Goal: Transaction & Acquisition: Obtain resource

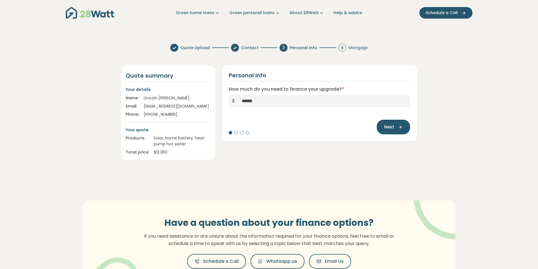
click at [83, 89] on section "Quote Upload Contact 3 Personal Info 4 Mortgage Quote summary Your details Name…" at bounding box center [269, 173] width 538 height 269
click at [332, 102] on input "******" at bounding box center [324, 101] width 172 height 12
paste input "text"
type input "******"
click at [424, 105] on section "Quote Upload Contact 3 Personal Info 4 Mortgage Quote summary Your details Name…" at bounding box center [269, 173] width 538 height 269
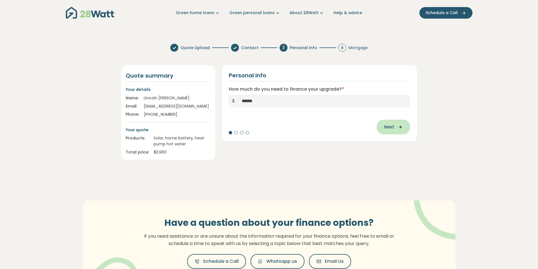
click at [402, 123] on button "Next" at bounding box center [393, 127] width 33 height 15
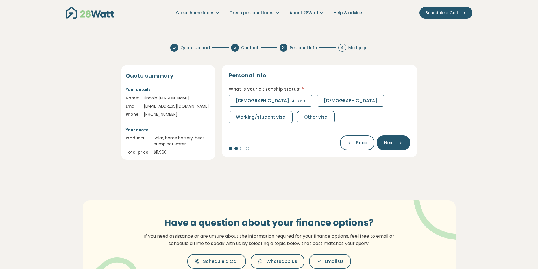
drag, startPoint x: 307, startPoint y: 157, endPoint x: 301, endPoint y: 158, distance: 5.8
drag, startPoint x: 301, startPoint y: 158, endPoint x: 285, endPoint y: 128, distance: 34.5
click at [297, 158] on div "Personal info What is your citizenship status? * [DEMOGRAPHIC_DATA] citizen [DE…" at bounding box center [320, 112] width 202 height 95
click at [276, 103] on button "[DEMOGRAPHIC_DATA] citizen" at bounding box center [271, 101] width 84 height 12
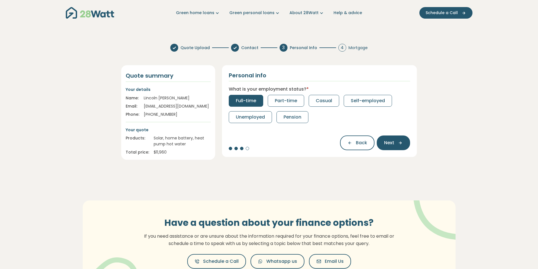
click at [257, 104] on button "Full-time" at bounding box center [246, 101] width 34 height 12
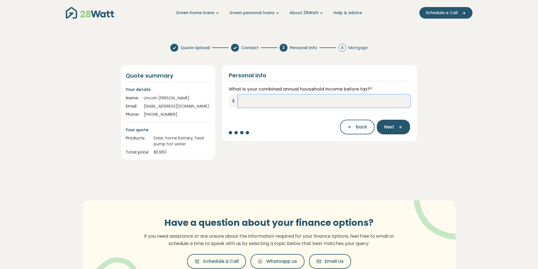
click at [276, 105] on input "What is your combined annual household income before tax? *" at bounding box center [324, 101] width 172 height 12
type input "*******"
click at [402, 129] on icon "button" at bounding box center [398, 127] width 8 height 5
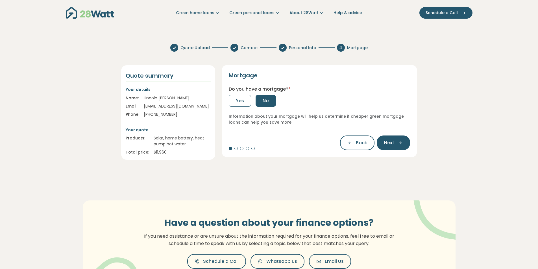
click at [265, 96] on button "No" at bounding box center [266, 101] width 20 height 12
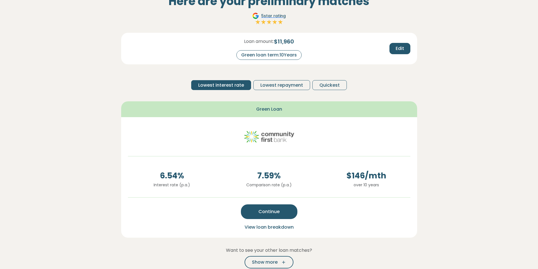
scroll to position [38, 0]
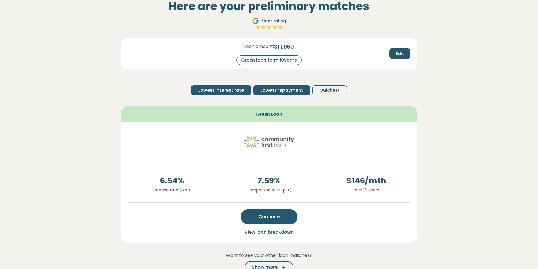
click at [278, 93] on span "Lowest repayment" at bounding box center [281, 90] width 43 height 7
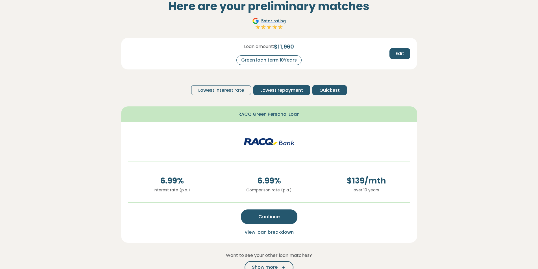
click at [318, 90] on button "Quickest" at bounding box center [329, 90] width 34 height 10
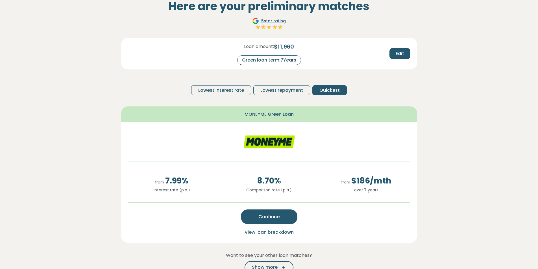
drag, startPoint x: 268, startPoint y: 119, endPoint x: 265, endPoint y: 119, distance: 3.1
drag, startPoint x: 265, startPoint y: 119, endPoint x: 260, endPoint y: 119, distance: 4.8
drag, startPoint x: 260, startPoint y: 119, endPoint x: 253, endPoint y: 117, distance: 7.3
click at [259, 118] on div "MONEYME Green Loan" at bounding box center [269, 114] width 296 height 16
click at [222, 93] on span "Lowest interest rate" at bounding box center [221, 90] width 46 height 7
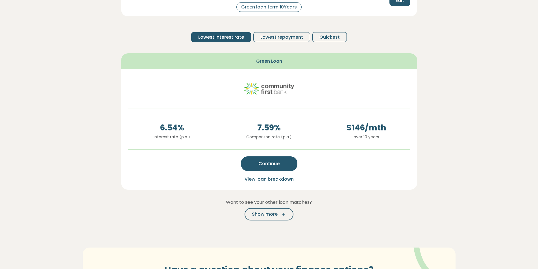
scroll to position [113, 0]
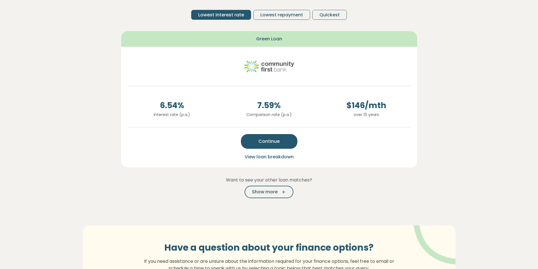
drag, startPoint x: 181, startPoint y: 139, endPoint x: 176, endPoint y: 138, distance: 5.2
drag, startPoint x: 175, startPoint y: 138, endPoint x: 164, endPoint y: 138, distance: 11.6
click at [175, 138] on div "Continue View loan breakdown" at bounding box center [269, 146] width 282 height 29
drag, startPoint x: 481, startPoint y: 1, endPoint x: 101, endPoint y: 99, distance: 392.0
drag, startPoint x: 101, startPoint y: 99, endPoint x: 100, endPoint y: 95, distance: 3.6
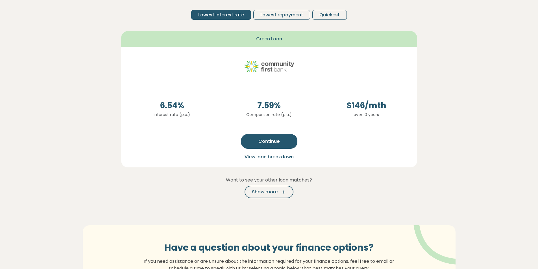
click at [100, 94] on section "Here are your preliminary matches 5 star rating Loan amount: $ 11,960 Green loa…" at bounding box center [269, 123] width 538 height 421
drag, startPoint x: 130, startPoint y: 108, endPoint x: 125, endPoint y: 106, distance: 4.9
drag, startPoint x: 125, startPoint y: 106, endPoint x: 125, endPoint y: 102, distance: 4.5
click at [125, 102] on div "6.54 % Interest rate (p.a.)" at bounding box center [171, 111] width 97 height 23
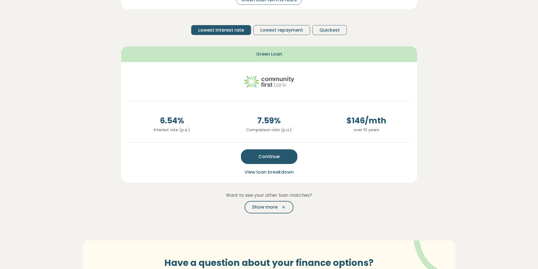
scroll to position [38, 0]
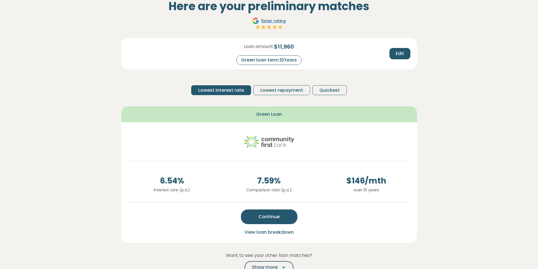
drag, startPoint x: 114, startPoint y: 148, endPoint x: 112, endPoint y: 145, distance: 4.0
drag, startPoint x: 111, startPoint y: 144, endPoint x: 109, endPoint y: 142, distance: 3.2
drag, startPoint x: 109, startPoint y: 142, endPoint x: 104, endPoint y: 139, distance: 5.4
drag, startPoint x: 104, startPoint y: 139, endPoint x: 97, endPoint y: 135, distance: 9.0
click at [98, 136] on section "Here are your preliminary matches 5 star rating Loan amount: $ 11,960 Green loa…" at bounding box center [269, 198] width 538 height 421
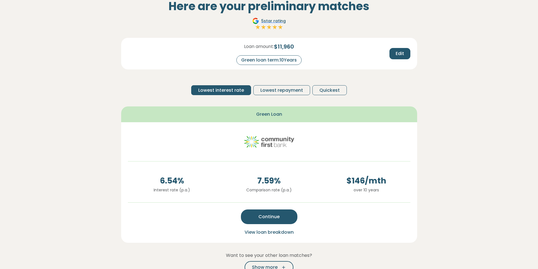
drag, startPoint x: 157, startPoint y: 114, endPoint x: 149, endPoint y: 114, distance: 7.9
drag, startPoint x: 149, startPoint y: 114, endPoint x: 130, endPoint y: 110, distance: 20.2
drag, startPoint x: 130, startPoint y: 110, endPoint x: 122, endPoint y: 108, distance: 8.2
drag, startPoint x: 122, startPoint y: 108, endPoint x: 116, endPoint y: 106, distance: 5.5
drag, startPoint x: 116, startPoint y: 106, endPoint x: 114, endPoint y: 105, distance: 2.9
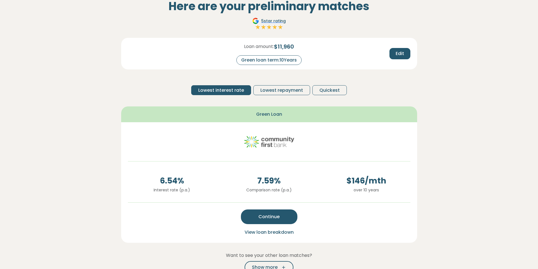
drag, startPoint x: 114, startPoint y: 105, endPoint x: 103, endPoint y: 102, distance: 11.4
click at [106, 102] on section "Here are your preliminary matches 5 star rating Loan amount: $ 11,960 Green loa…" at bounding box center [269, 198] width 538 height 421
drag, startPoint x: 380, startPoint y: 2, endPoint x: 153, endPoint y: 155, distance: 273.6
click at [153, 155] on div "6.54 % Interest rate (p.a.) 7.59 % Comparison rate (p.a.) $ 146 /mth over 10 ye…" at bounding box center [269, 182] width 296 height 120
drag, startPoint x: 124, startPoint y: 147, endPoint x: 117, endPoint y: 143, distance: 8.7
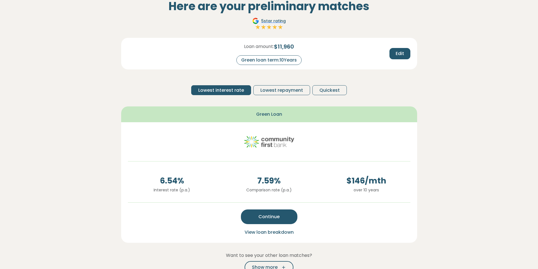
click at [115, 141] on section "Here are your preliminary matches 5 star rating Loan amount: $ 11,960 Green loa…" at bounding box center [269, 198] width 538 height 421
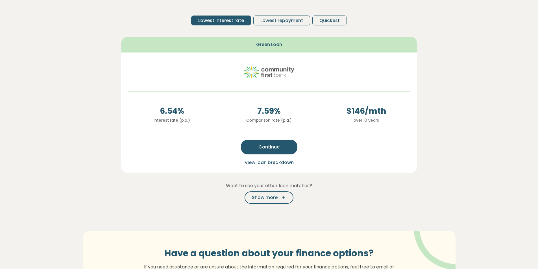
scroll to position [113, 0]
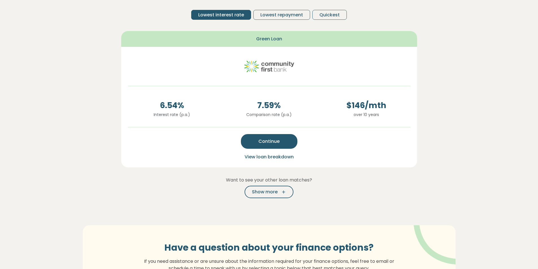
click at [265, 154] on span "View loan breakdown" at bounding box center [269, 157] width 49 height 6
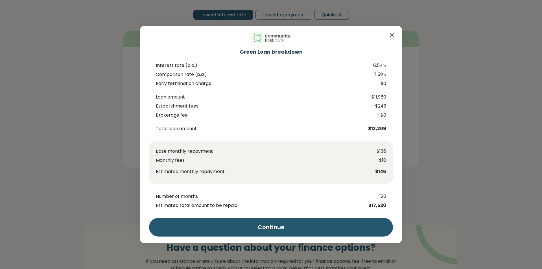
click at [391, 35] on icon "Close" at bounding box center [392, 35] width 7 height 7
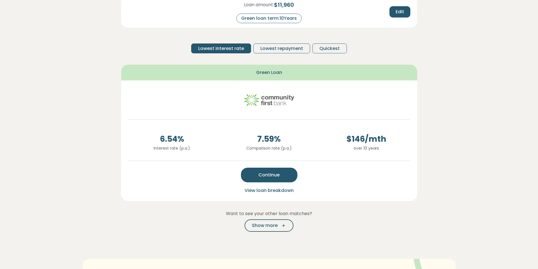
scroll to position [0, 0]
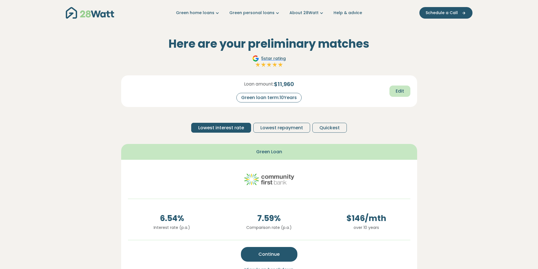
click at [397, 90] on span "Edit" at bounding box center [400, 91] width 8 height 7
drag, startPoint x: 299, startPoint y: 96, endPoint x: 287, endPoint y: 97, distance: 12.7
click at [287, 97] on input "**" at bounding box center [293, 98] width 23 height 10
type input "*"
click at [386, 92] on span "Recalculate" at bounding box center [390, 91] width 27 height 7
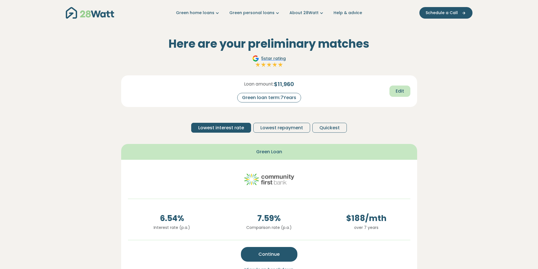
click at [398, 88] on button "Edit" at bounding box center [399, 91] width 21 height 11
drag, startPoint x: 285, startPoint y: 100, endPoint x: 282, endPoint y: 99, distance: 2.9
click at [281, 99] on div "Green loan term: *" at bounding box center [269, 98] width 70 height 10
type input "*"
click at [392, 92] on span "Recalculate" at bounding box center [390, 91] width 27 height 7
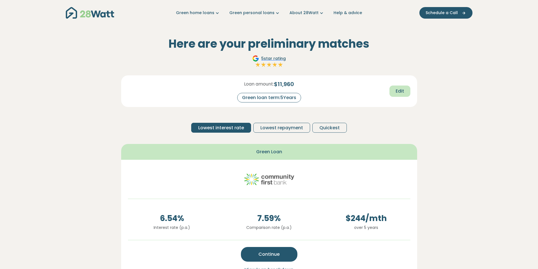
click at [400, 89] on button "Edit" at bounding box center [399, 91] width 21 height 11
drag, startPoint x: 295, startPoint y: 99, endPoint x: 288, endPoint y: 99, distance: 7.1
click at [288, 99] on input "*" at bounding box center [293, 98] width 23 height 10
click at [384, 88] on button "Recalculate" at bounding box center [391, 91] width 40 height 11
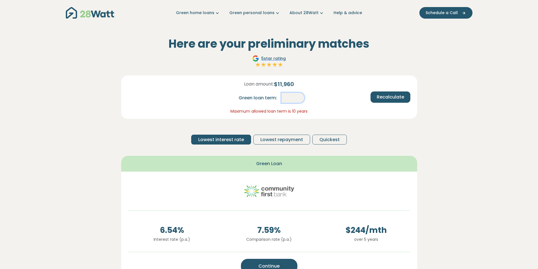
drag, startPoint x: 299, startPoint y: 96, endPoint x: 283, endPoint y: 95, distance: 16.4
click at [285, 97] on input "**" at bounding box center [293, 98] width 23 height 10
type input "**"
click at [387, 98] on span "Recalculate" at bounding box center [390, 97] width 27 height 7
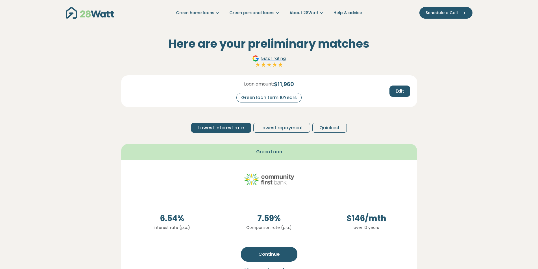
click at [301, 92] on div "Loan amount: $ 11,960 Green loan term: 10 Years" at bounding box center [269, 91] width 97 height 23
click at [298, 98] on div "Green loan term: 10 Years" at bounding box center [268, 98] width 65 height 10
drag, startPoint x: 390, startPoint y: 98, endPoint x: 392, endPoint y: 94, distance: 4.7
click at [390, 97] on div "Loan amount: $ 11,960 Green loan term: 10 Years Edit" at bounding box center [268, 87] width 291 height 32
click at [397, 89] on span "Edit" at bounding box center [400, 91] width 8 height 7
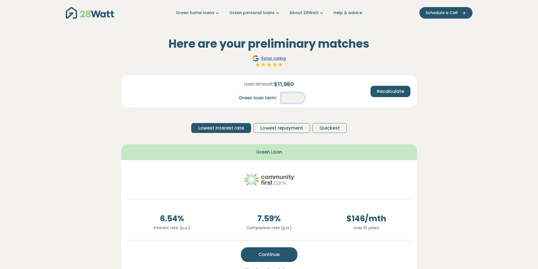
drag, startPoint x: 302, startPoint y: 99, endPoint x: 288, endPoint y: 99, distance: 13.8
click at [288, 99] on input "**" at bounding box center [293, 98] width 23 height 10
type input "*"
click at [392, 90] on span "Recalculate" at bounding box center [390, 91] width 27 height 7
drag, startPoint x: 133, startPoint y: 117, endPoint x: 117, endPoint y: 116, distance: 15.4
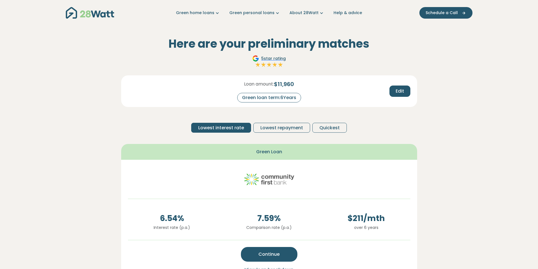
drag, startPoint x: 117, startPoint y: 116, endPoint x: 419, endPoint y: 1, distance: 322.2
click at [117, 116] on div "Here are your preliminary matches 5 star rating Loan amount: $ 11,960 Green loa…" at bounding box center [269, 171] width 305 height 290
drag, startPoint x: 165, startPoint y: 0, endPoint x: 130, endPoint y: 118, distance: 122.6
drag
click at [118, 115] on div "Here are your preliminary matches 5 star rating Loan amount: $ 11,960 Green loa…" at bounding box center [269, 171] width 305 height 290
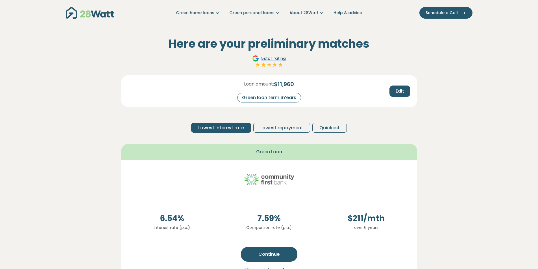
click at [103, 108] on section "Here are your preliminary matches 5 star rating Loan amount: $ 11,960 Green loa…" at bounding box center [269, 236] width 538 height 421
click at [110, 120] on section "Here are your preliminary matches 5 star rating Loan amount: $ 11,960 Green loa…" at bounding box center [269, 236] width 538 height 421
click at [119, 107] on div "Here are your preliminary matches 5 star rating Loan amount: $ 11,960 Green loa…" at bounding box center [269, 171] width 305 height 290
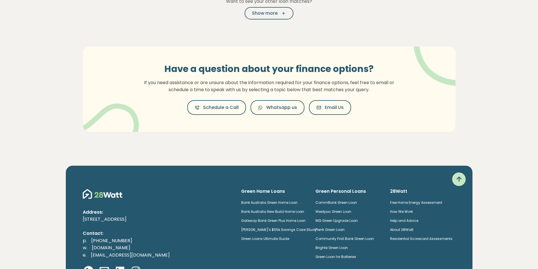
scroll to position [301, 0]
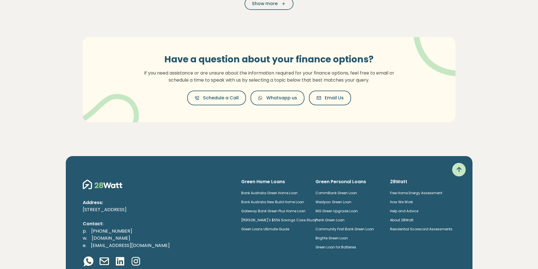
drag, startPoint x: 232, startPoint y: 138, endPoint x: 226, endPoint y: 137, distance: 6.1
click at [225, 136] on div "Have a question about your finance options? If you need assistance or are unsur…" at bounding box center [269, 79] width 407 height 130
drag, startPoint x: 286, startPoint y: 141, endPoint x: 282, endPoint y: 141, distance: 4.8
drag, startPoint x: 282, startPoint y: 141, endPoint x: 277, endPoint y: 140, distance: 4.6
click at [276, 140] on div "Have a question about your finance options? If you need assistance or are unsur…" at bounding box center [269, 79] width 407 height 130
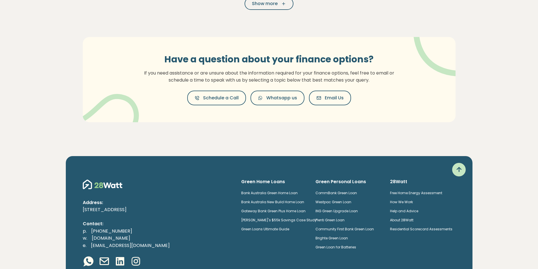
drag, startPoint x: 326, startPoint y: 141, endPoint x: 319, endPoint y: 141, distance: 7.1
click at [315, 140] on div "Have a question about your finance options? If you need assistance or are unsur…" at bounding box center [269, 79] width 407 height 130
drag, startPoint x: 542, startPoint y: 4, endPoint x: 256, endPoint y: 147, distance: 319.3
drag, startPoint x: 256, startPoint y: 147, endPoint x: 247, endPoint y: 147, distance: 9.9
drag, startPoint x: 247, startPoint y: 147, endPoint x: 241, endPoint y: 147, distance: 5.4
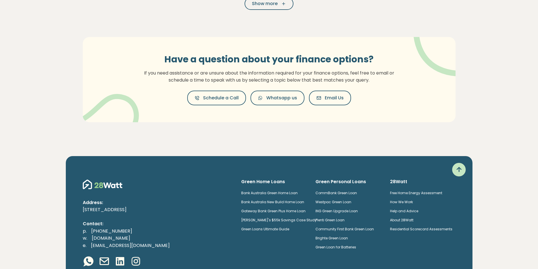
click at [241, 147] on div "Green home loans Get started Learn more Use case Products Green personal loans …" at bounding box center [269, 12] width 538 height 626
drag, startPoint x: 542, startPoint y: 1, endPoint x: 314, endPoint y: 145, distance: 269.5
drag, startPoint x: 314, startPoint y: 145, endPoint x: 311, endPoint y: 145, distance: 3.4
drag, startPoint x: 311, startPoint y: 145, endPoint x: 295, endPoint y: 145, distance: 15.3
drag, startPoint x: 295, startPoint y: 145, endPoint x: 276, endPoint y: 153, distance: 21.3
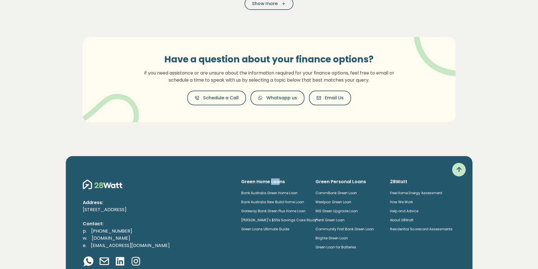
click at [283, 147] on div "Green home loans Get started Learn more Use case Products Green personal loans …" at bounding box center [269, 12] width 538 height 626
drag, startPoint x: 542, startPoint y: 2, endPoint x: 303, endPoint y: 43, distance: 242.4
drag, startPoint x: 303, startPoint y: 43, endPoint x: 289, endPoint y: 85, distance: 44.7
click at [303, 43] on div "Have a question about your finance options? If you need assistance or are unsur…" at bounding box center [269, 79] width 373 height 85
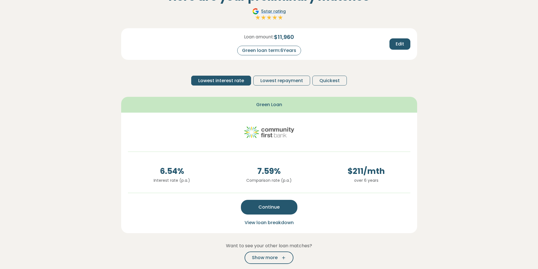
scroll to position [38, 0]
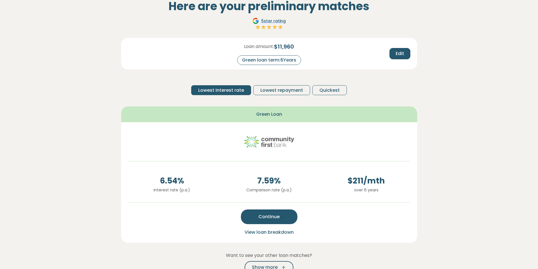
drag, startPoint x: 522, startPoint y: 5, endPoint x: 122, endPoint y: 121, distance: 415.8
drag, startPoint x: 122, startPoint y: 121, endPoint x: 99, endPoint y: 116, distance: 23.3
drag, startPoint x: 99, startPoint y: 116, endPoint x: 95, endPoint y: 114, distance: 4.7
click at [95, 114] on section "Here are your preliminary matches 5 star rating Loan amount: $ 11,960 Green loa…" at bounding box center [269, 198] width 538 height 421
drag, startPoint x: 490, startPoint y: 2, endPoint x: 84, endPoint y: 102, distance: 418.8
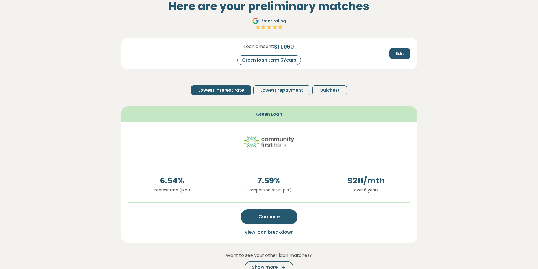
drag, startPoint x: 84, startPoint y: 102, endPoint x: 85, endPoint y: 111, distance: 8.8
click at [79, 103] on section "Here are your preliminary matches 5 star rating Loan amount: $ 11,960 Green loa…" at bounding box center [269, 198] width 538 height 421
drag, startPoint x: 492, startPoint y: 2, endPoint x: 90, endPoint y: 88, distance: 411.4
click at [88, 87] on section "Here are your preliminary matches 5 star rating Loan amount: $ 11,960 Green loa…" at bounding box center [269, 198] width 538 height 421
drag, startPoint x: 62, startPoint y: 75, endPoint x: 66, endPoint y: 75, distance: 4.2
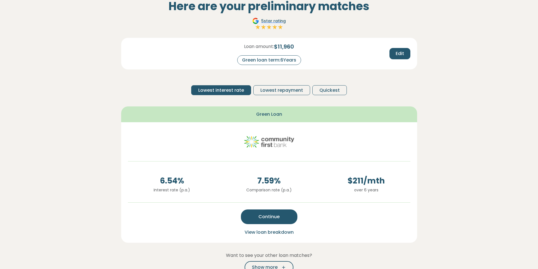
click at [62, 75] on section "Here are your preliminary matches 5 star rating Loan amount: $ 11,960 Green loa…" at bounding box center [269, 198] width 538 height 421
drag, startPoint x: 253, startPoint y: 31, endPoint x: 70, endPoint y: 98, distance: 194.2
drag, startPoint x: 70, startPoint y: 97, endPoint x: 116, endPoint y: 90, distance: 46.1
click at [73, 97] on section "Here are your preliminary matches 5 star rating Loan amount: $ 11,960 Green loa…" at bounding box center [269, 198] width 538 height 421
